Goal: Information Seeking & Learning: Learn about a topic

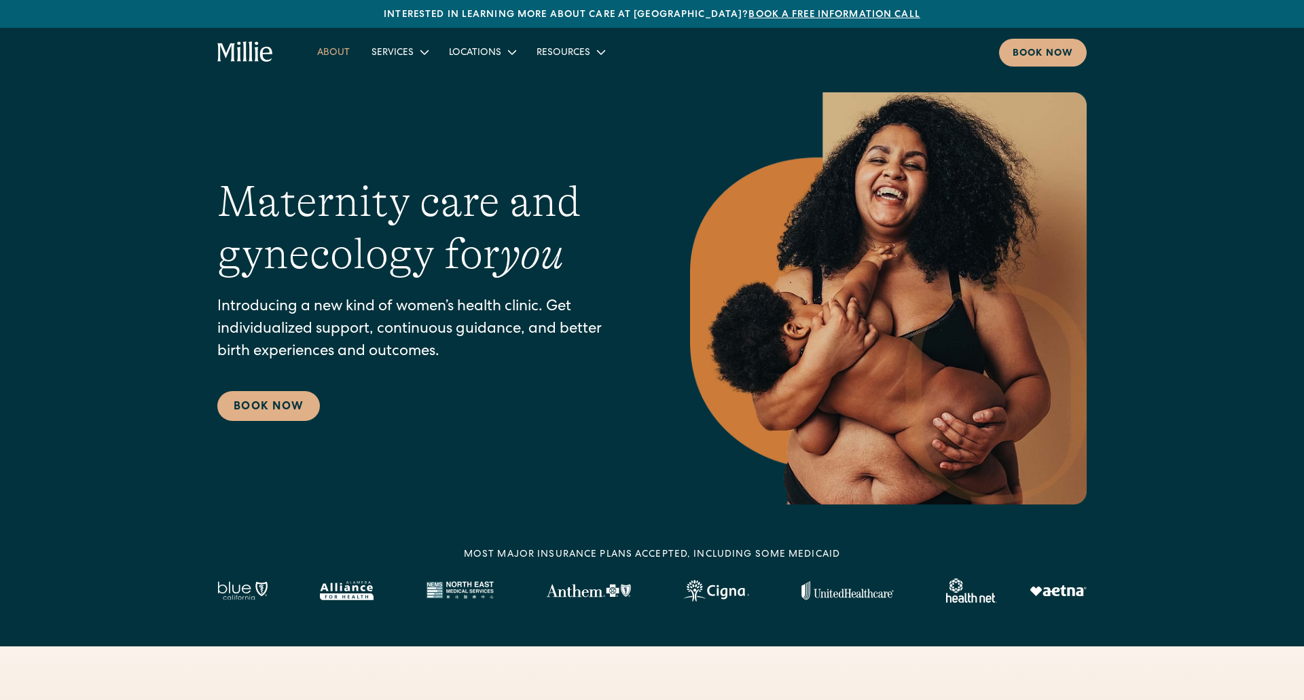
click at [341, 51] on link "About" at bounding box center [333, 52] width 54 height 22
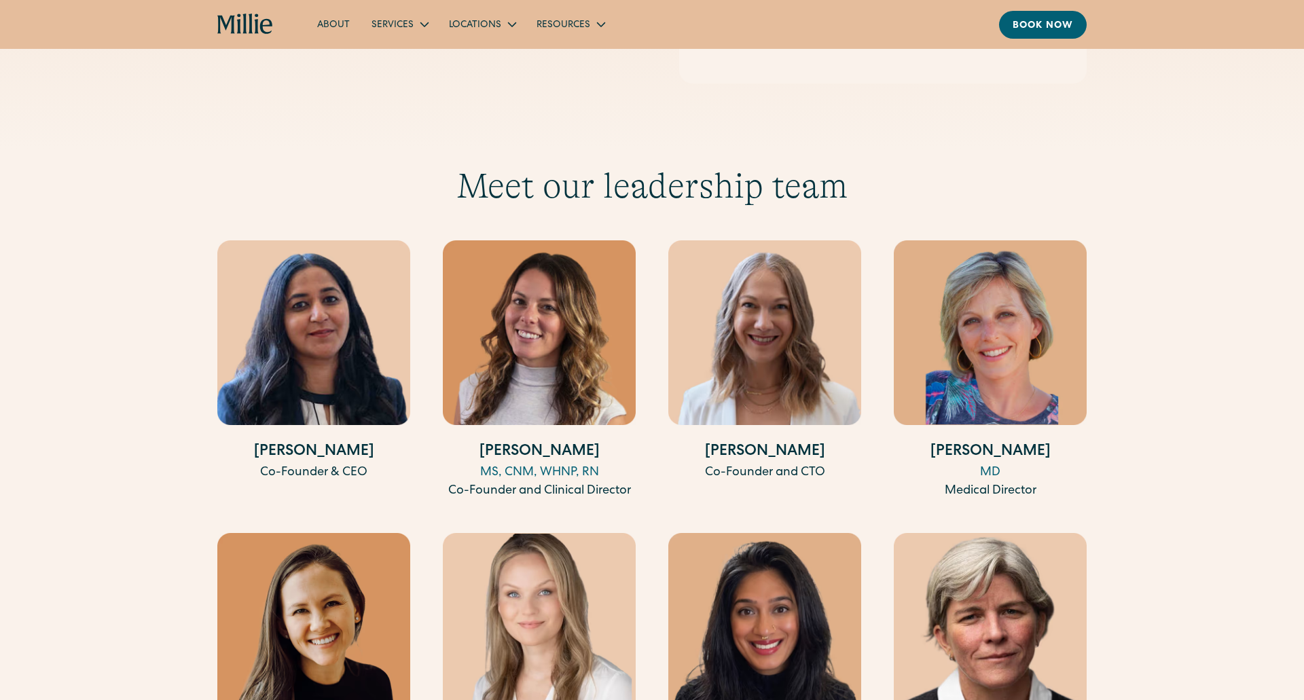
scroll to position [2441, 0]
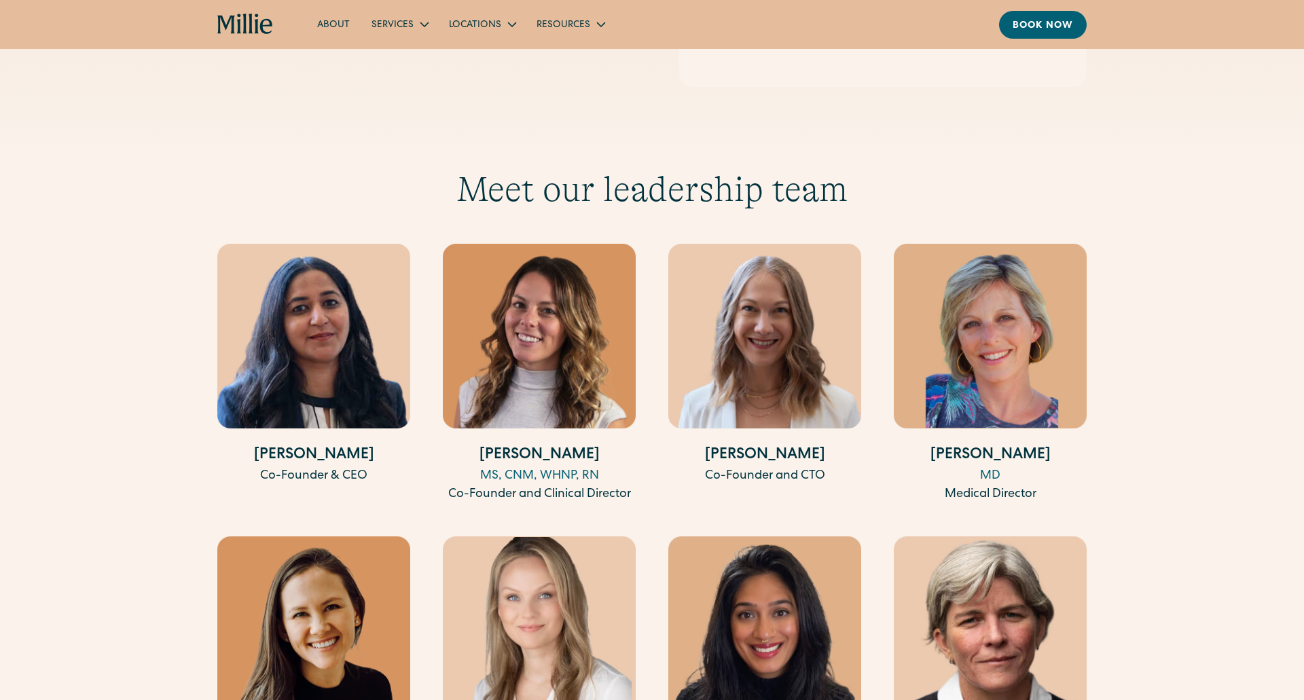
click at [293, 325] on img at bounding box center [313, 336] width 193 height 185
click at [335, 445] on h4 "[PERSON_NAME]" at bounding box center [313, 456] width 193 height 22
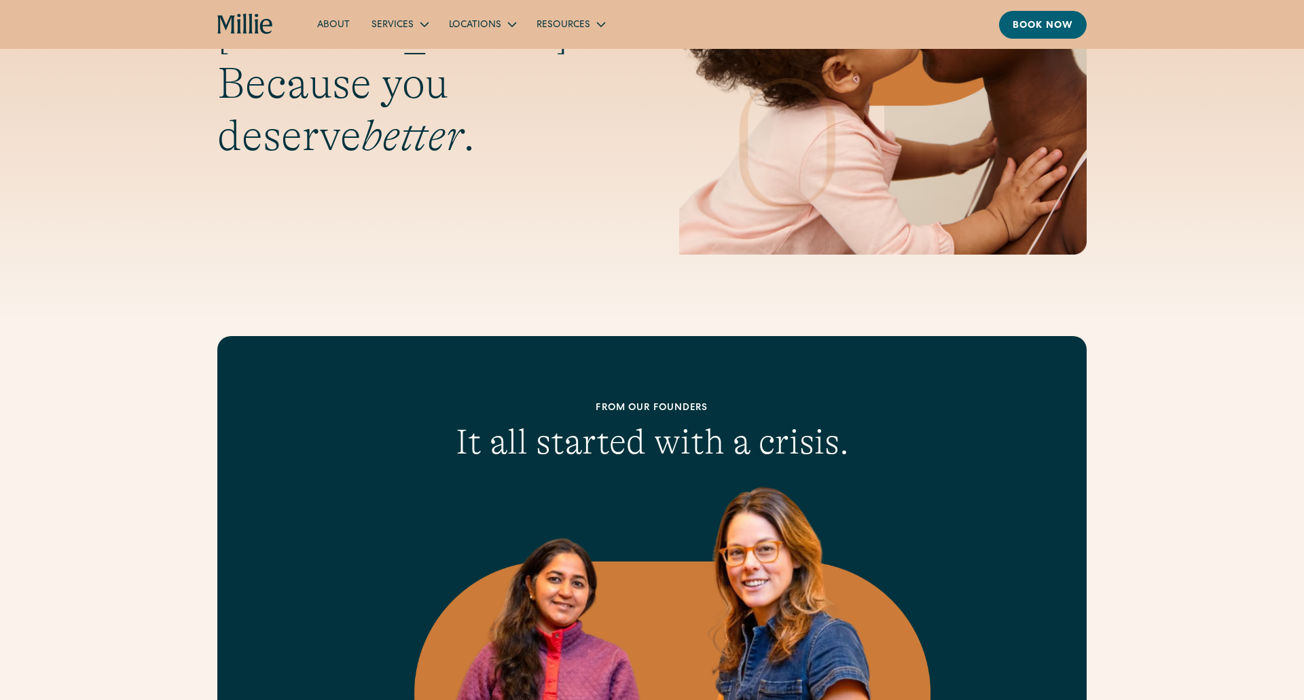
scroll to position [0, 0]
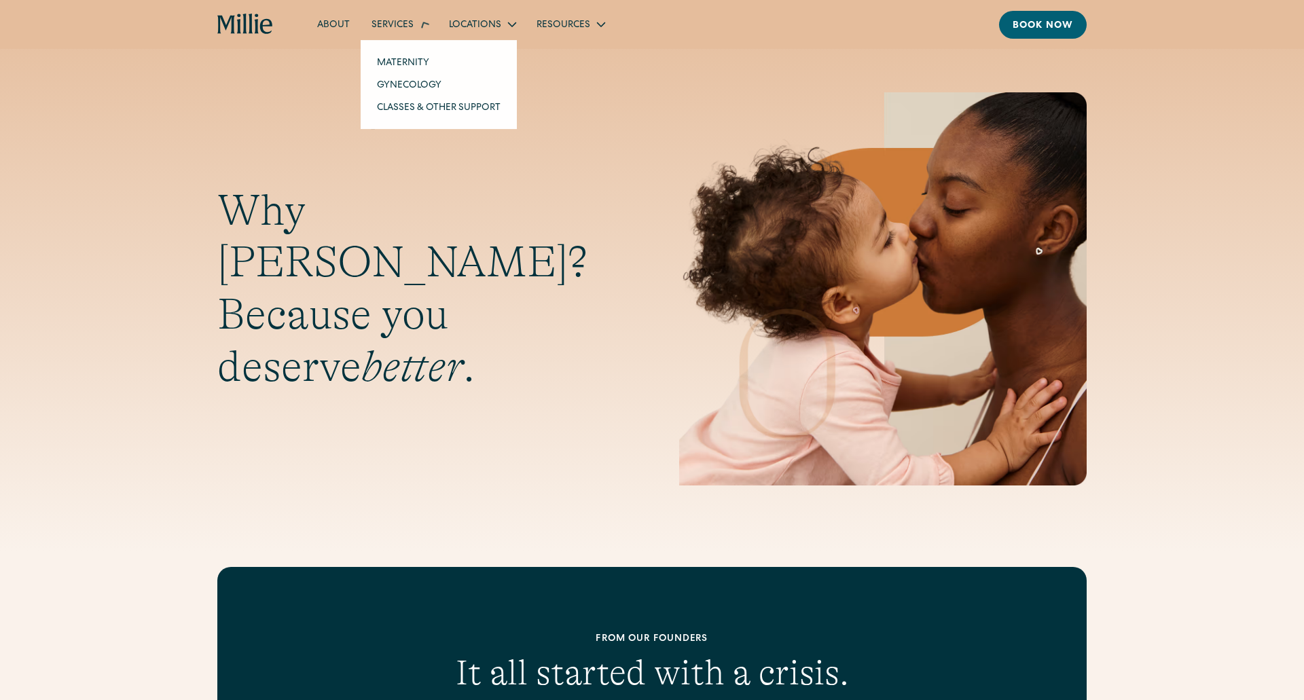
click at [416, 26] on icon at bounding box center [424, 24] width 22 height 22
click at [416, 58] on link "Maternity" at bounding box center [438, 57] width 145 height 22
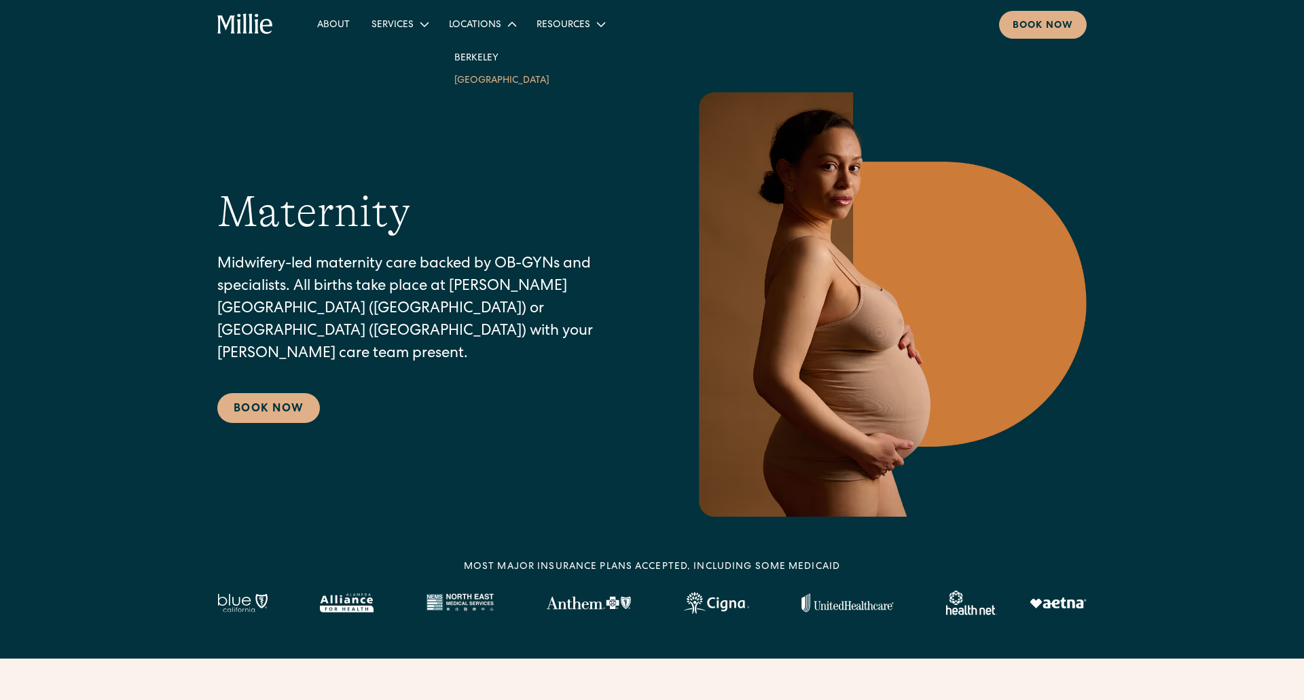
click at [496, 83] on link "[GEOGRAPHIC_DATA]" at bounding box center [501, 80] width 117 height 22
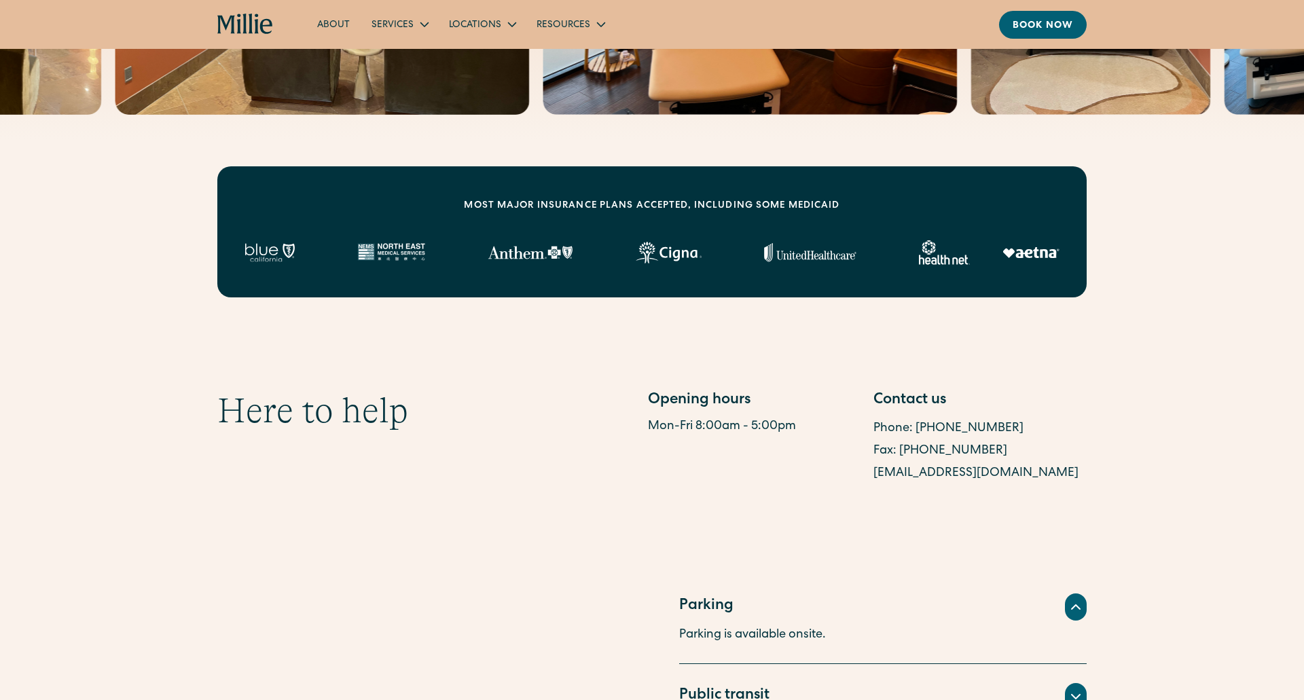
scroll to position [720, 0]
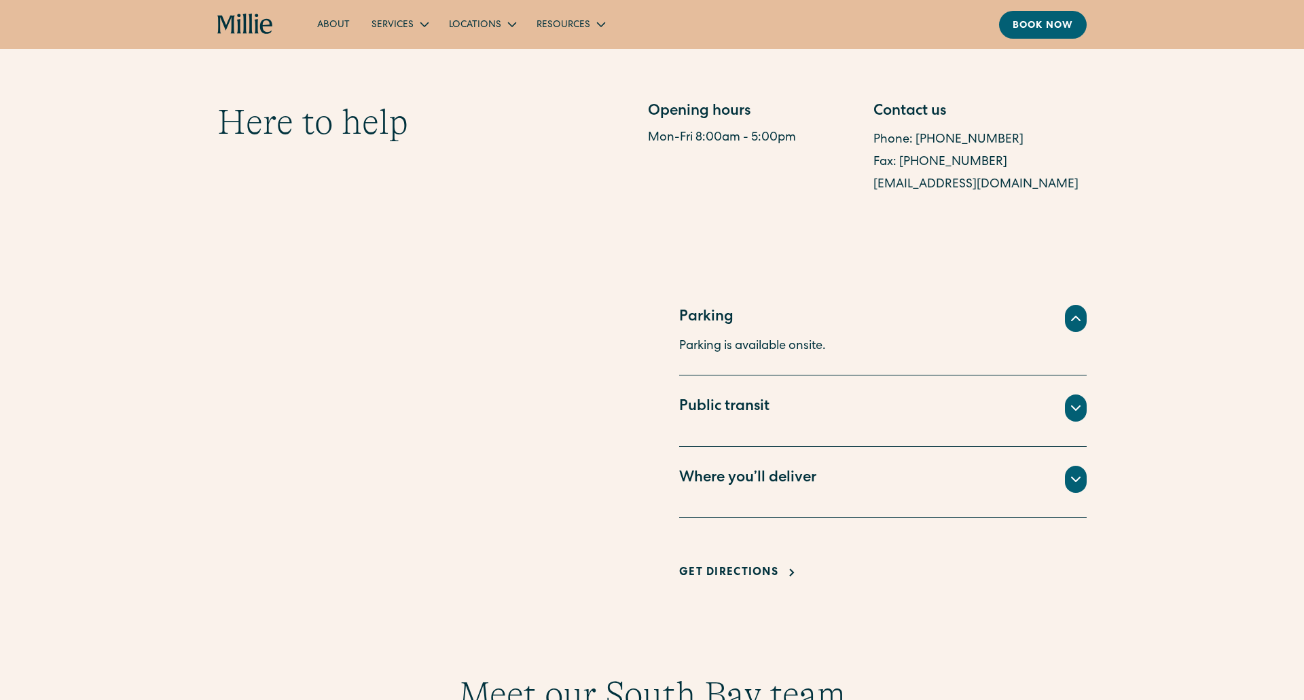
click at [929, 470] on div "Where you’ll deliver" at bounding box center [882, 479] width 407 height 27
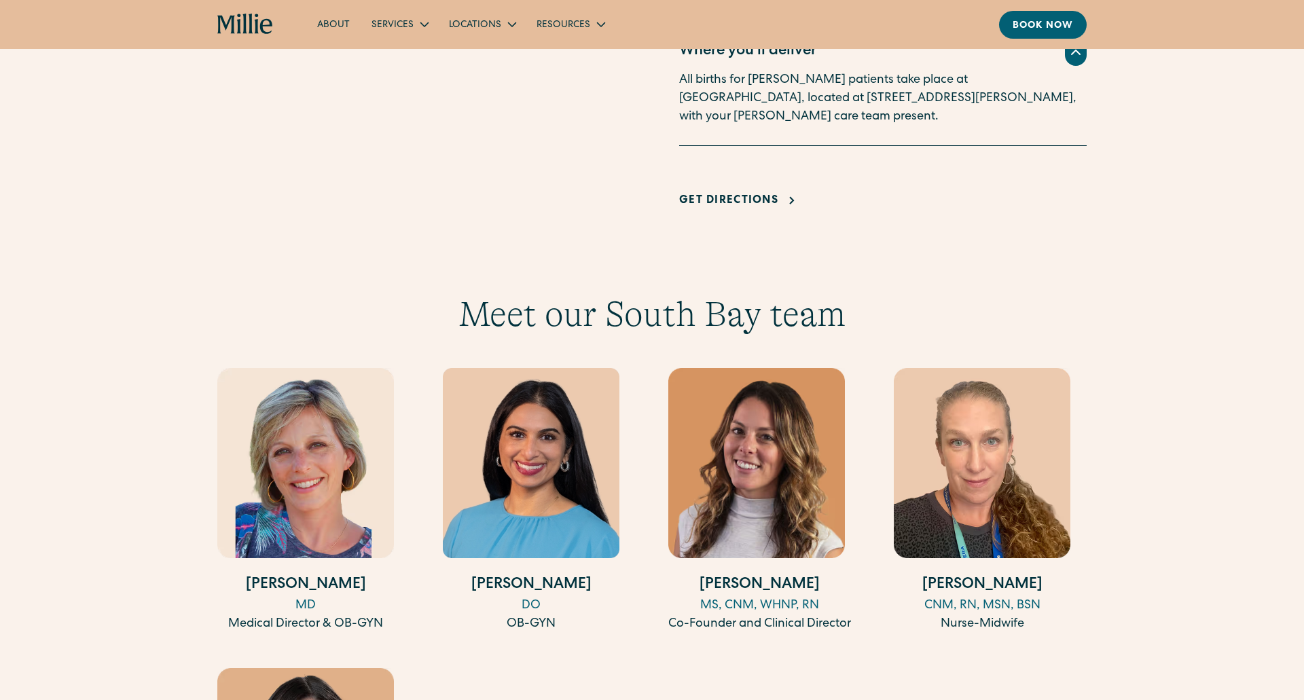
scroll to position [1131, 0]
